Goal: Task Accomplishment & Management: Use online tool/utility

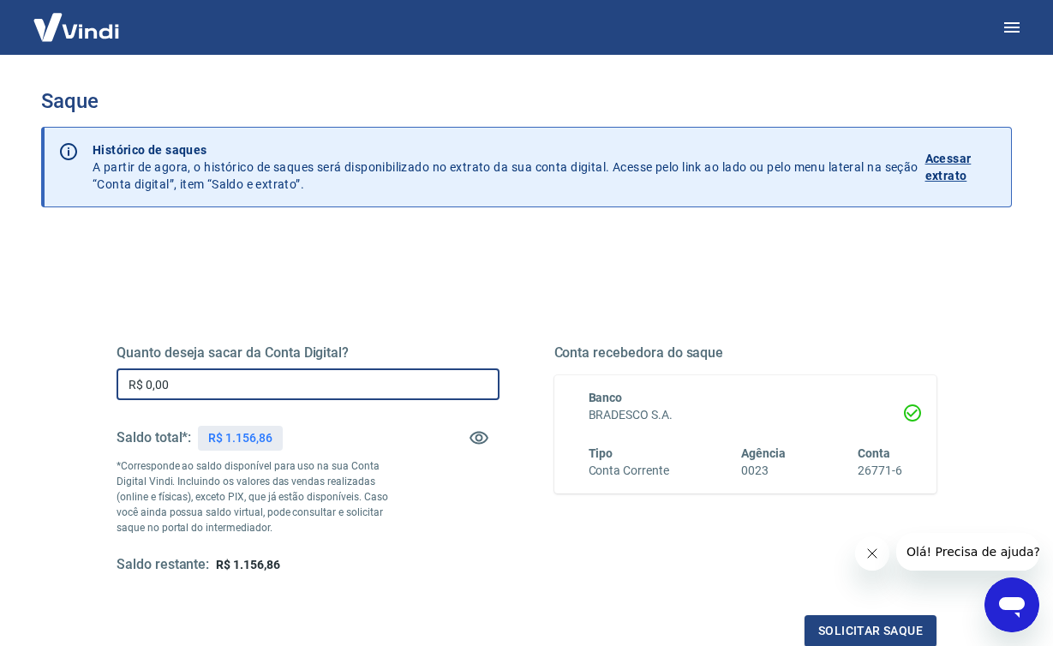
click at [325, 385] on input "R$ 0,00" at bounding box center [308, 384] width 383 height 32
type input "R$ 1.156,86"
click at [839, 632] on button "Solicitar saque" at bounding box center [870, 631] width 132 height 32
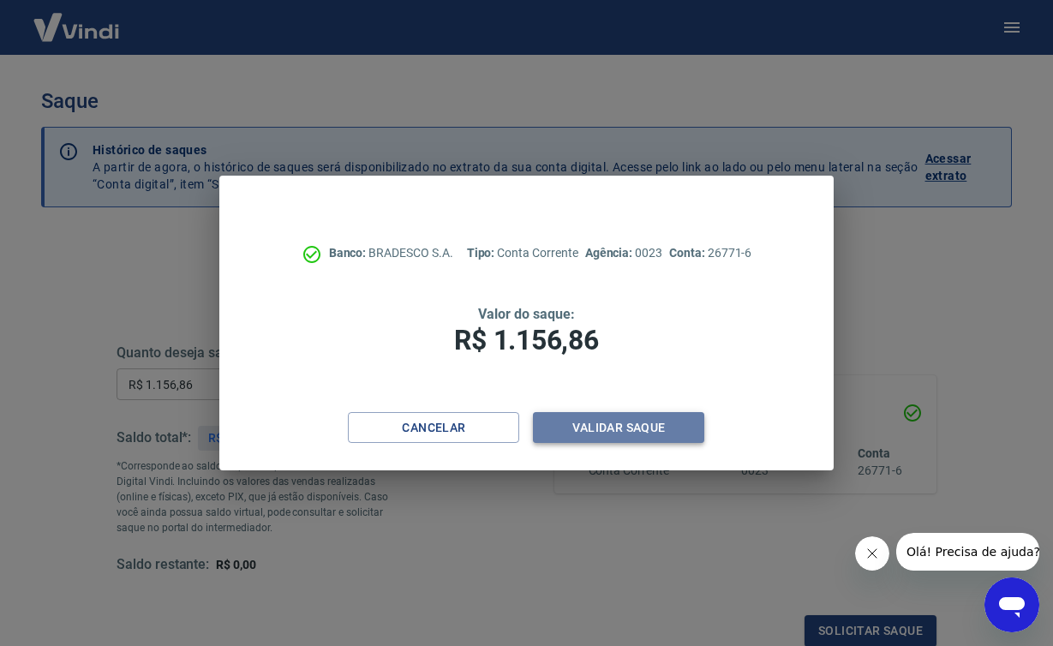
click at [593, 419] on button "Validar saque" at bounding box center [618, 428] width 171 height 32
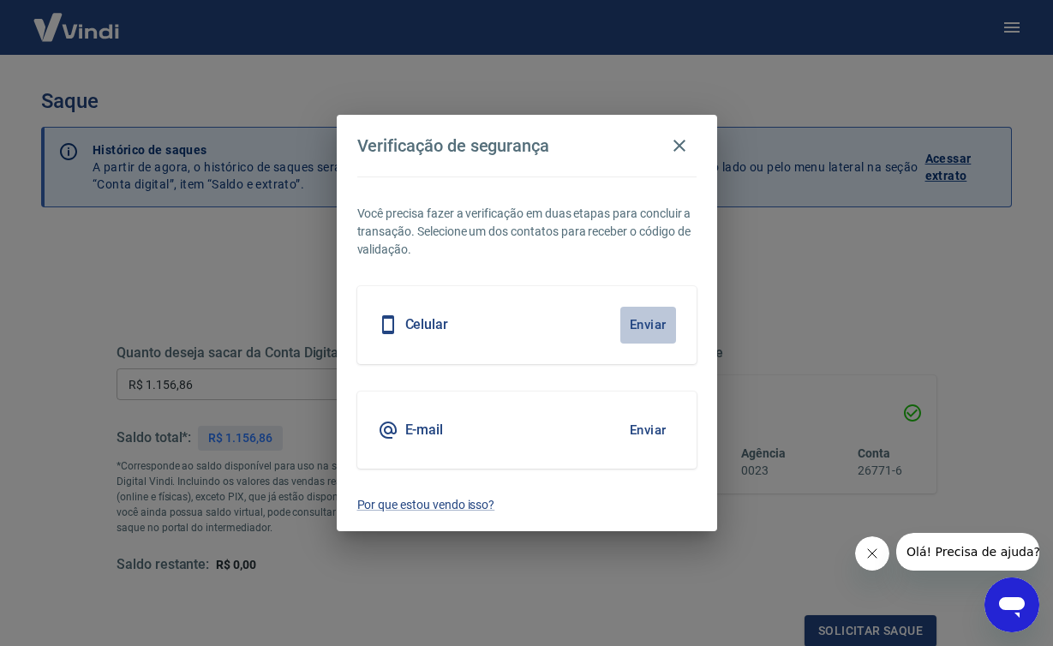
click at [654, 318] on button "Enviar" at bounding box center [648, 325] width 56 height 36
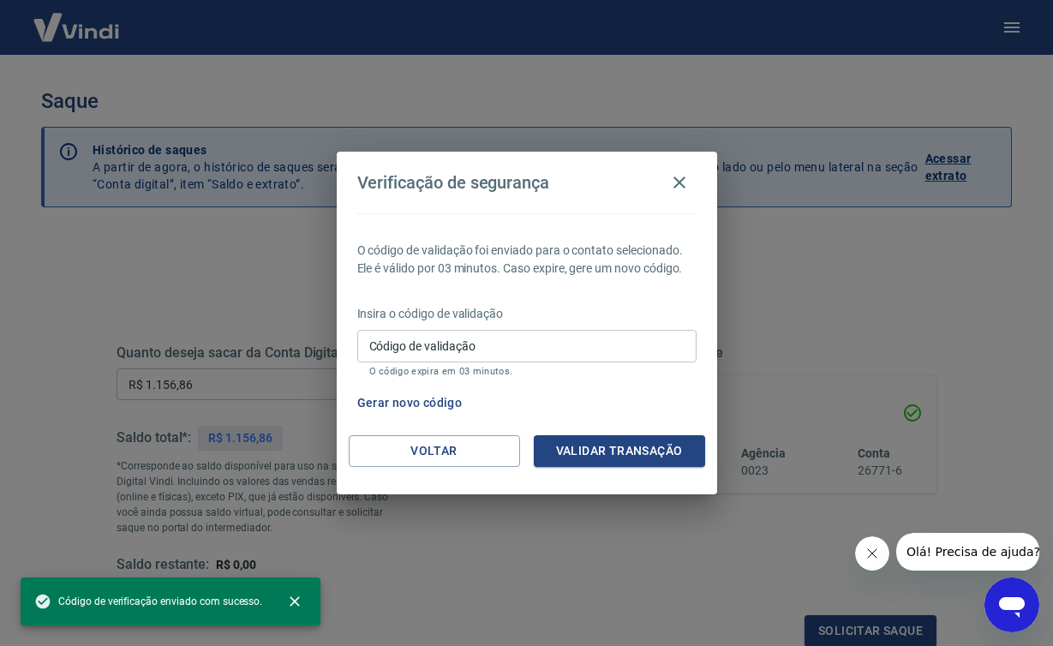
click at [626, 356] on input "Código de validação" at bounding box center [526, 346] width 339 height 32
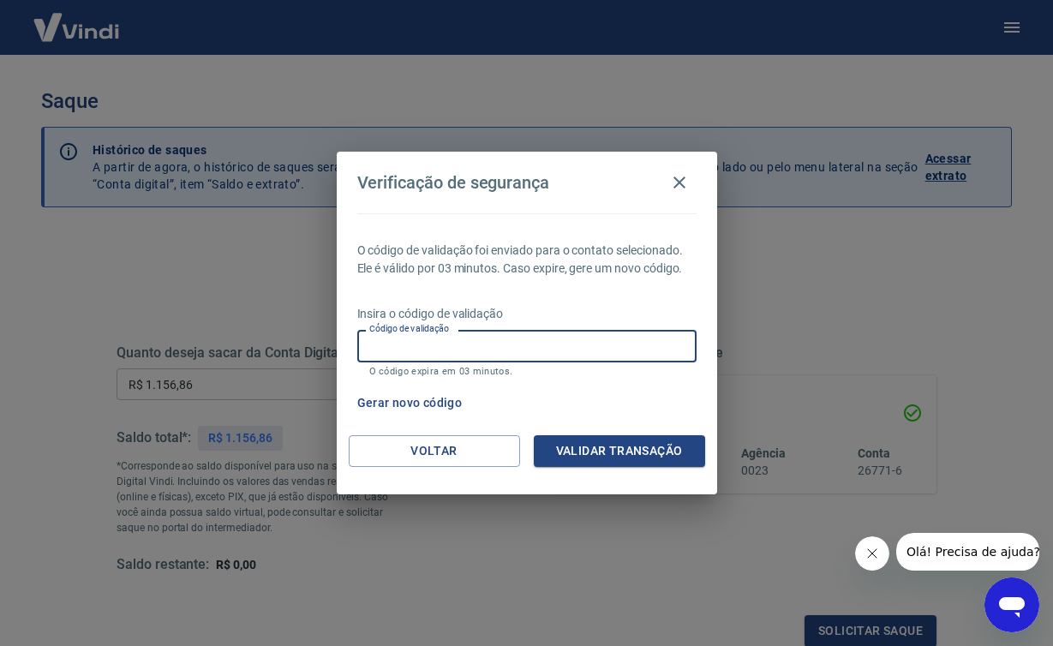
type input "'"
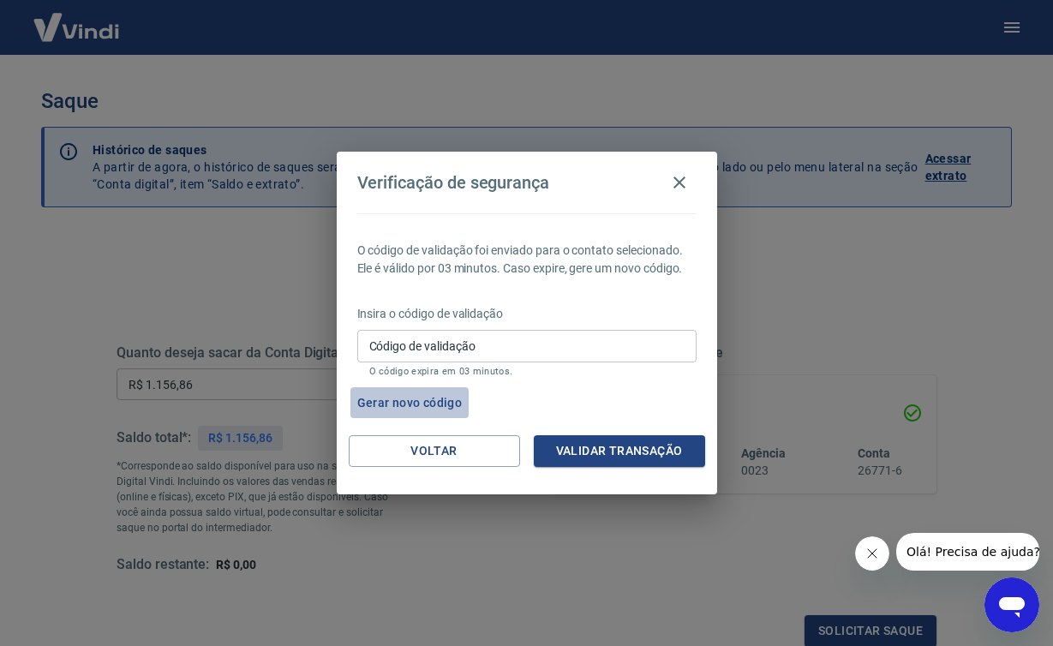
click at [428, 412] on button "Gerar novo código" at bounding box center [409, 403] width 119 height 32
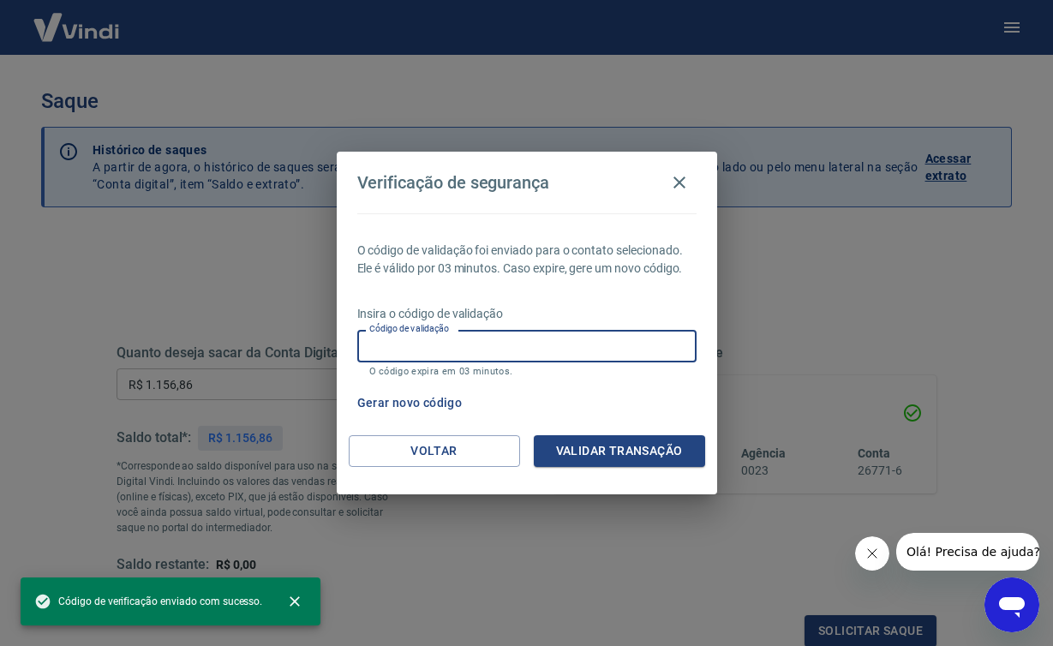
click at [505, 354] on input "Código de validação" at bounding box center [526, 346] width 339 height 32
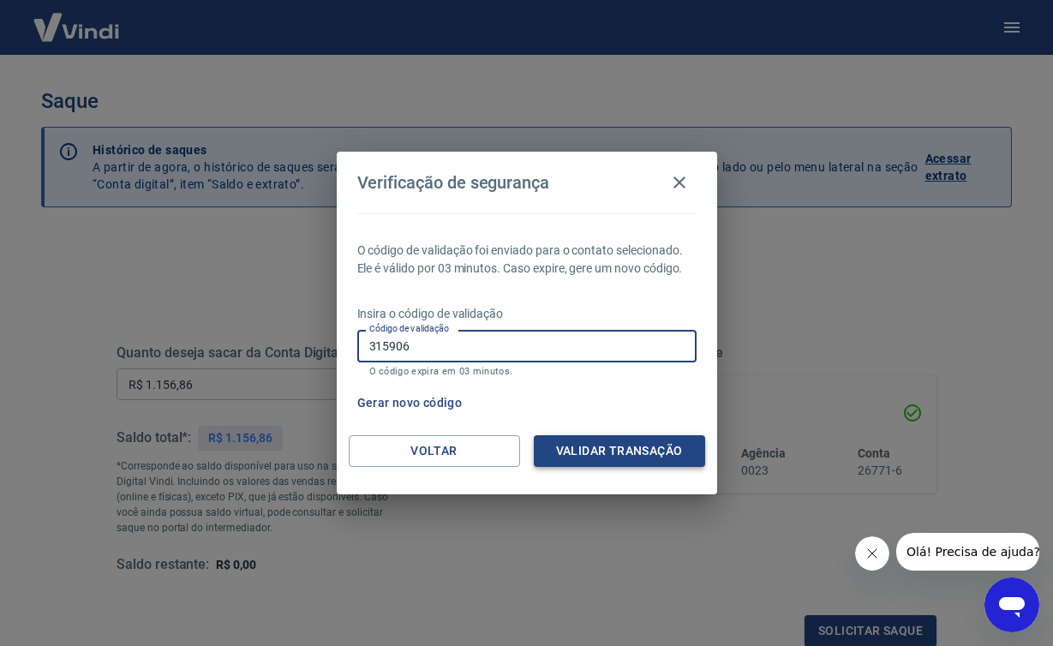
type input "315906"
click at [613, 445] on button "Validar transação" at bounding box center [619, 451] width 171 height 32
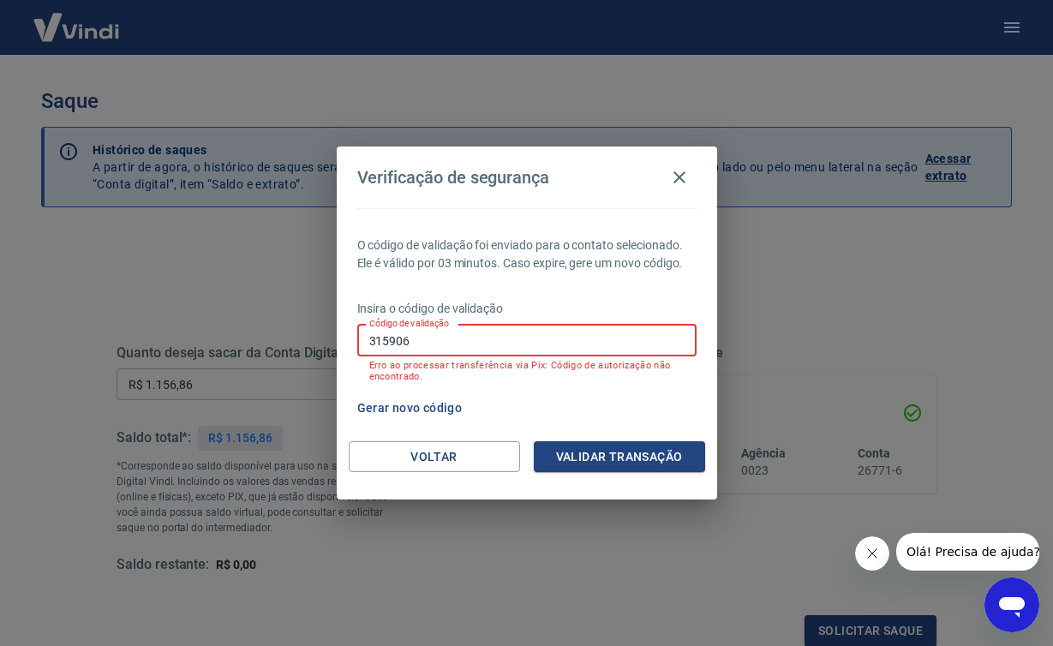
click at [469, 354] on input "315906" at bounding box center [526, 341] width 339 height 32
type input "963292"
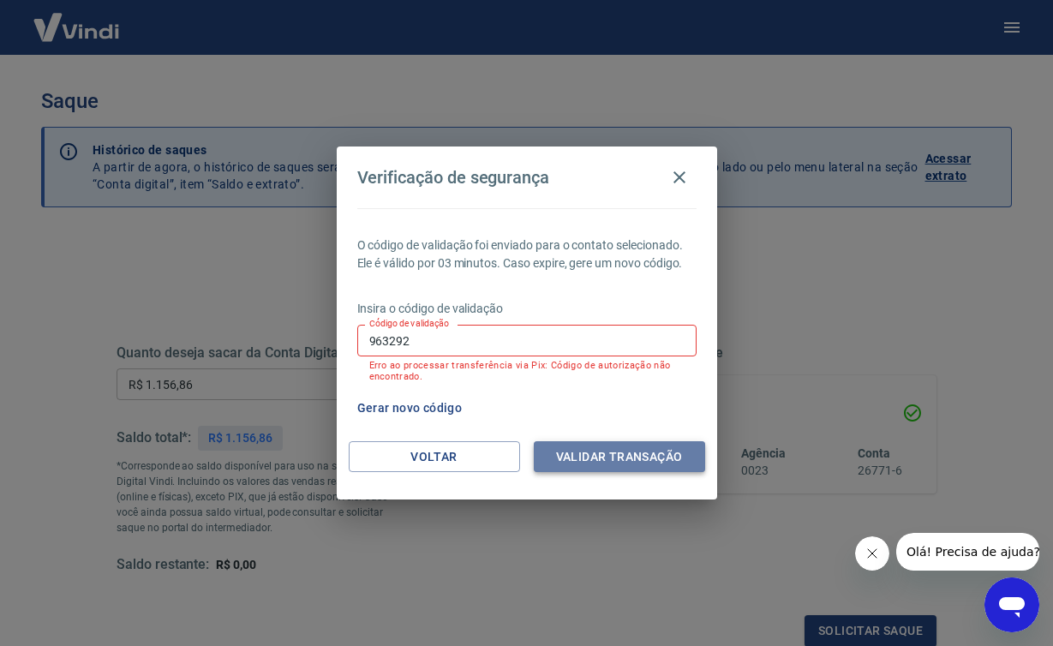
click at [610, 449] on button "Validar transação" at bounding box center [619, 457] width 171 height 32
click at [687, 175] on icon "button" at bounding box center [679, 177] width 21 height 21
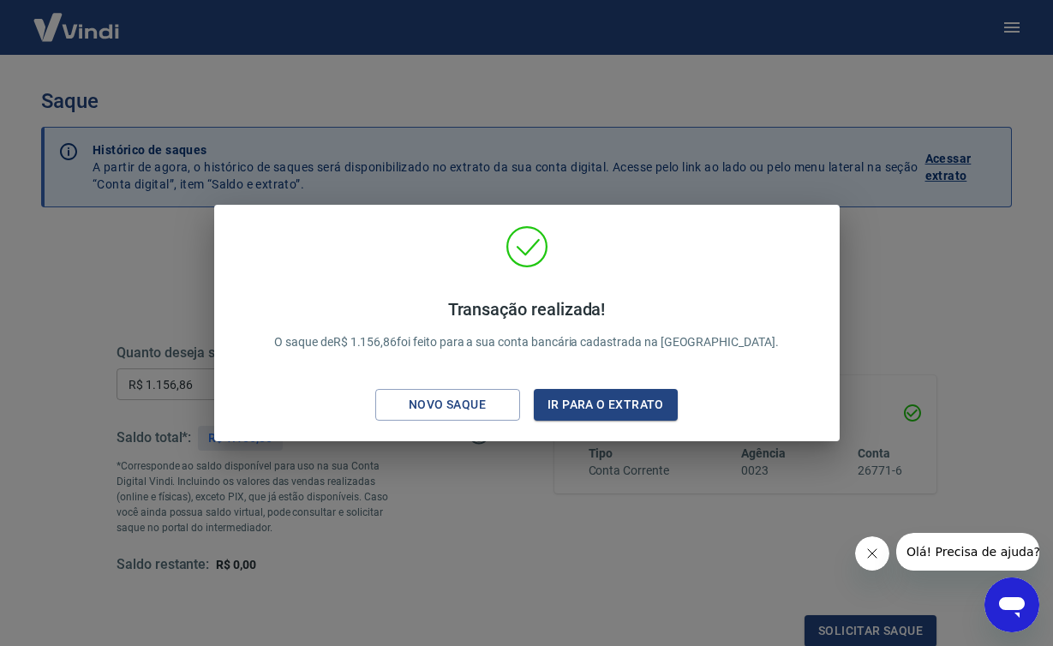
click at [676, 154] on div "Transação realizada! O saque de R$ 1.156,86 foi feito para a sua conta bancária…" at bounding box center [526, 323] width 1053 height 646
